Goal: Navigation & Orientation: Go to known website

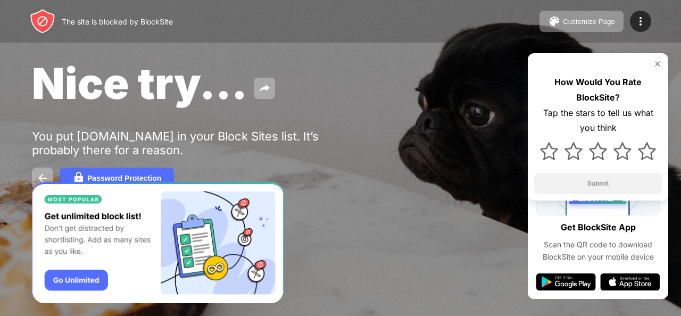
click at [654, 64] on img at bounding box center [658, 64] width 9 height 9
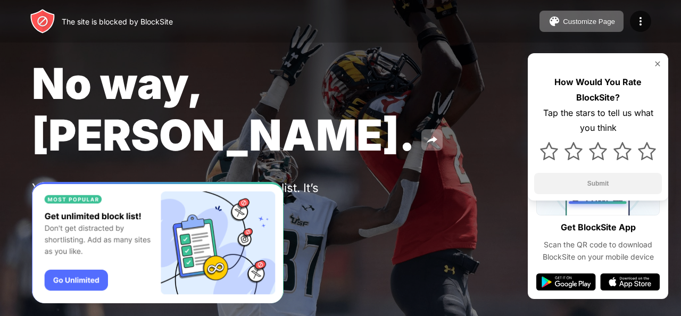
click at [655, 63] on img at bounding box center [658, 64] width 9 height 9
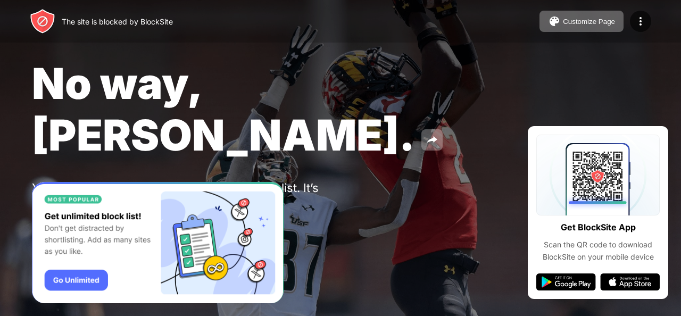
click at [421, 264] on div at bounding box center [340, 158] width 681 height 316
